Goal: Navigation & Orientation: Understand site structure

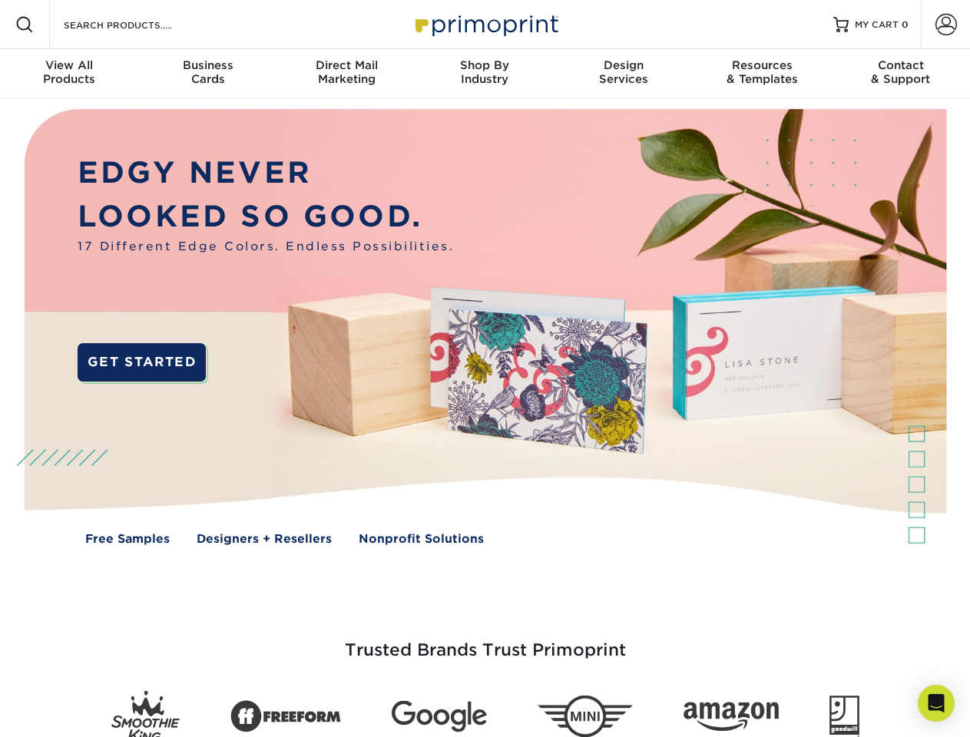
click at [484, 369] on img at bounding box center [485, 338] width 960 height 480
click at [25, 25] on span at bounding box center [24, 24] width 18 height 18
click at [945, 25] on span at bounding box center [945, 24] width 21 height 21
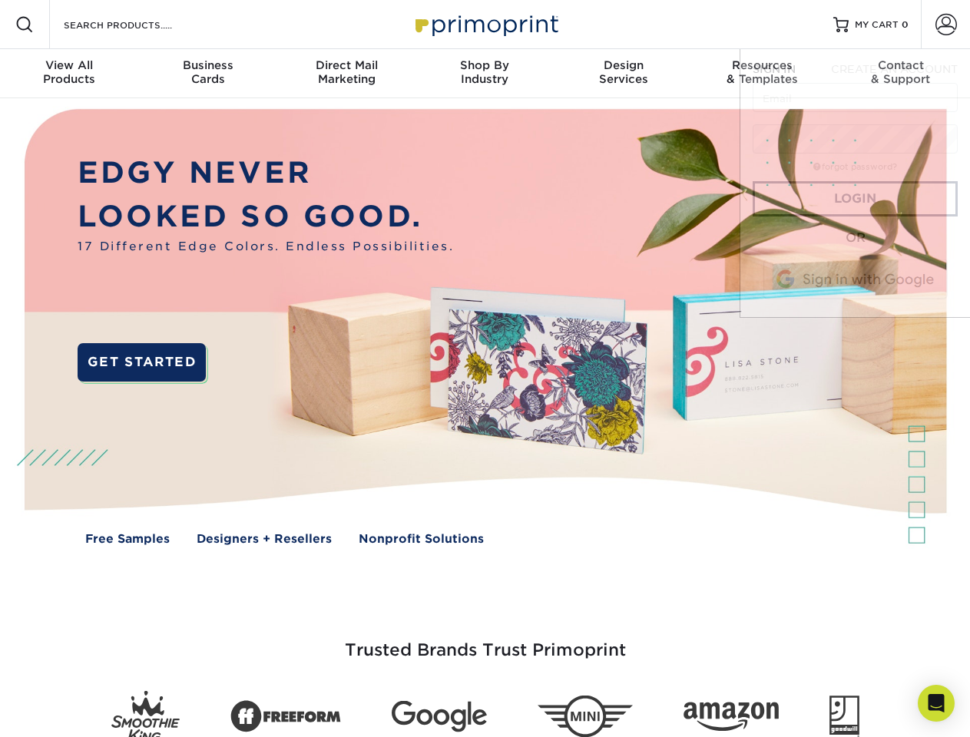
click at [69, 74] on div "View All Products" at bounding box center [69, 72] width 138 height 28
click at [207, 74] on div "Business Cards" at bounding box center [207, 72] width 138 height 28
click at [346, 74] on div "Direct Mail Marketing" at bounding box center [346, 72] width 138 height 28
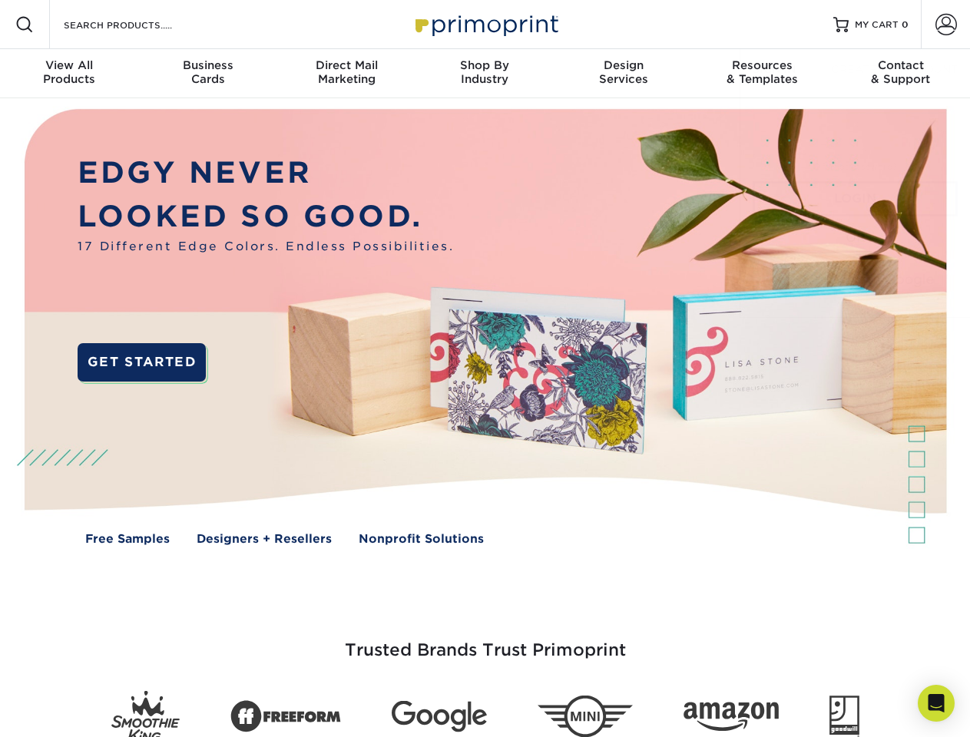
click at [484, 74] on div "Shop By Industry" at bounding box center [484, 72] width 138 height 28
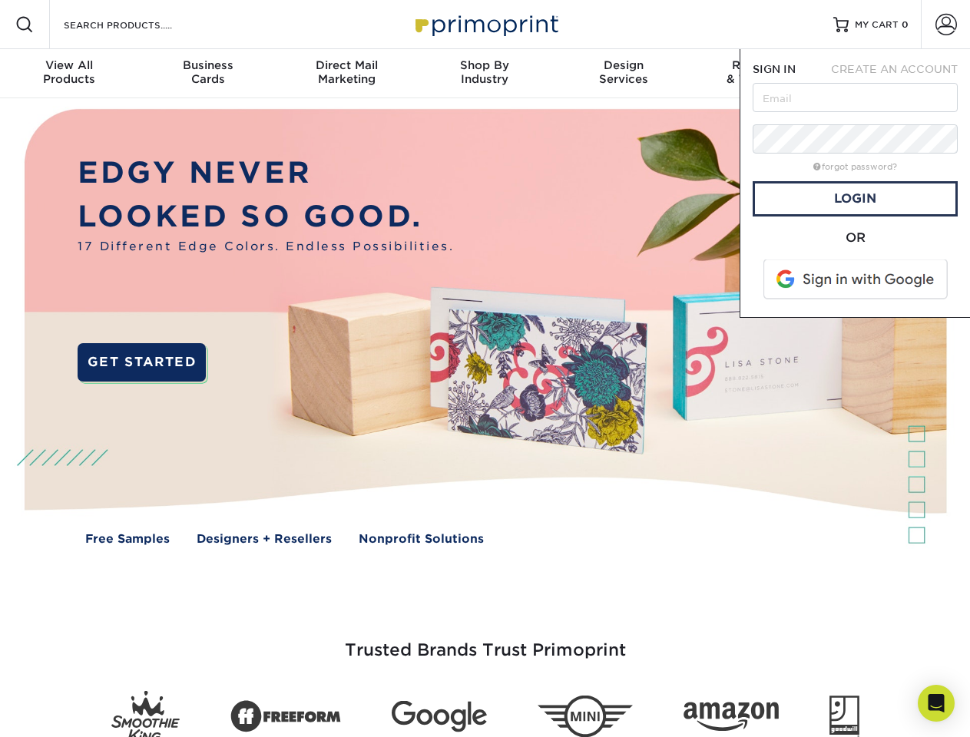
click at [623, 74] on div "Design Services" at bounding box center [623, 72] width 138 height 28
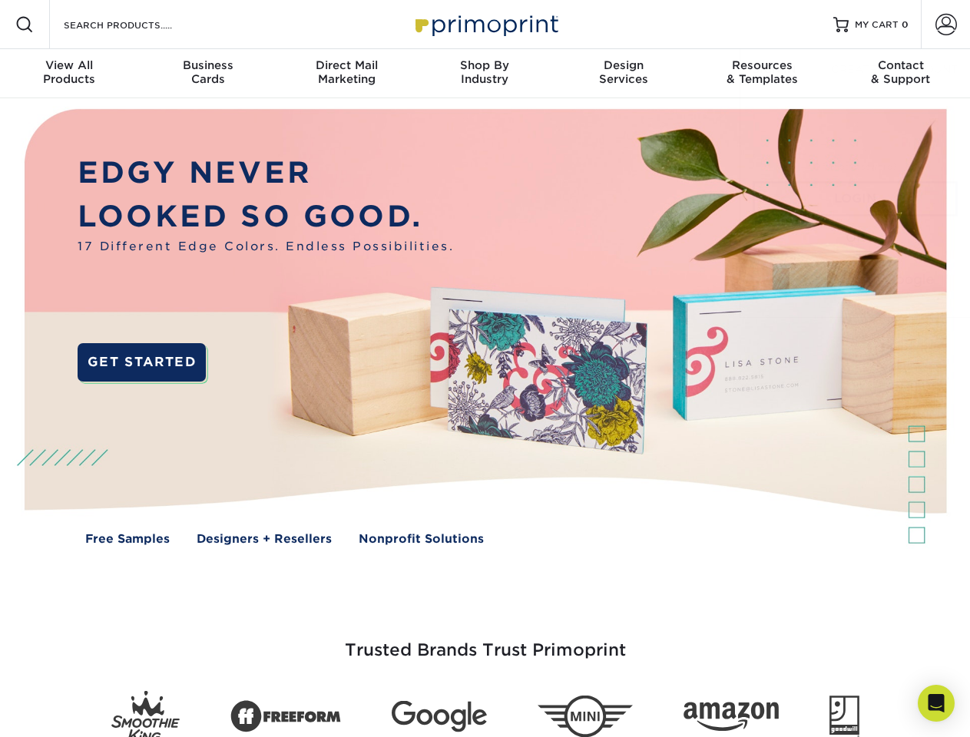
click at [762, 74] on span "SIGN IN" at bounding box center [773, 69] width 43 height 12
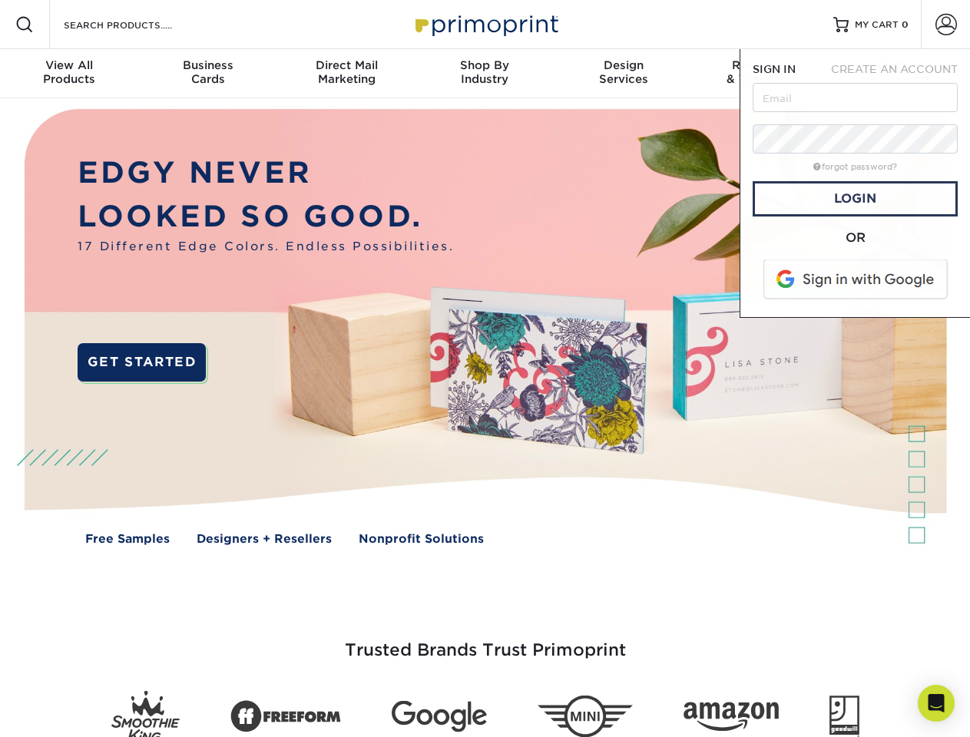
click at [901, 74] on div "Contact & Support" at bounding box center [901, 72] width 138 height 28
